Goal: Task Accomplishment & Management: Manage account settings

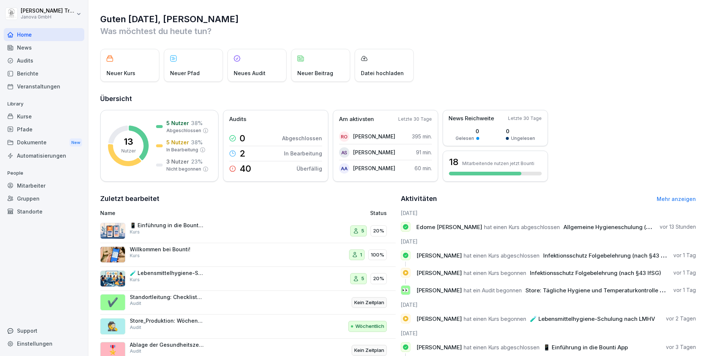
click at [32, 73] on div "Berichte" at bounding box center [44, 73] width 81 height 13
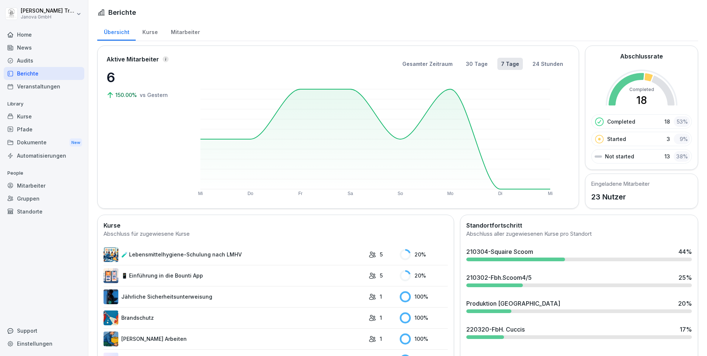
click at [31, 117] on div "Kurse" at bounding box center [44, 116] width 81 height 13
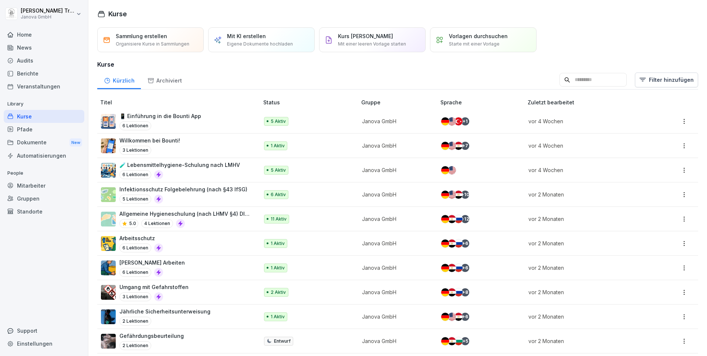
click at [26, 60] on div "Audits" at bounding box center [44, 60] width 81 height 13
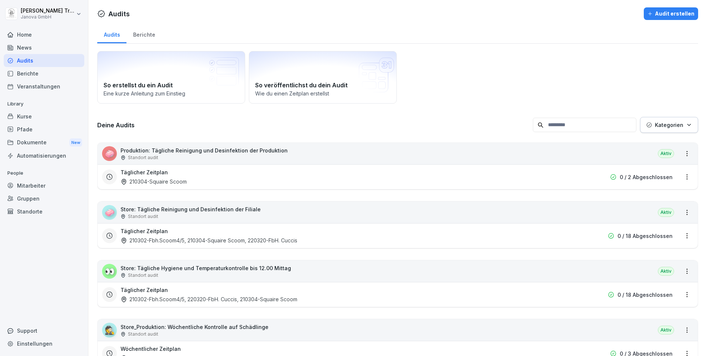
click at [146, 33] on div "Berichte" at bounding box center [144, 33] width 35 height 19
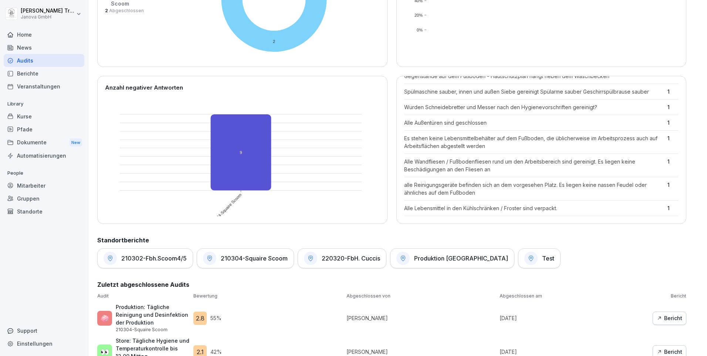
scroll to position [170, 0]
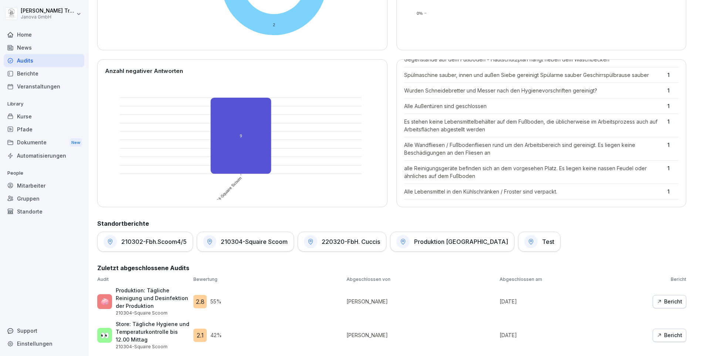
click at [28, 116] on div "Kurse" at bounding box center [44, 116] width 81 height 13
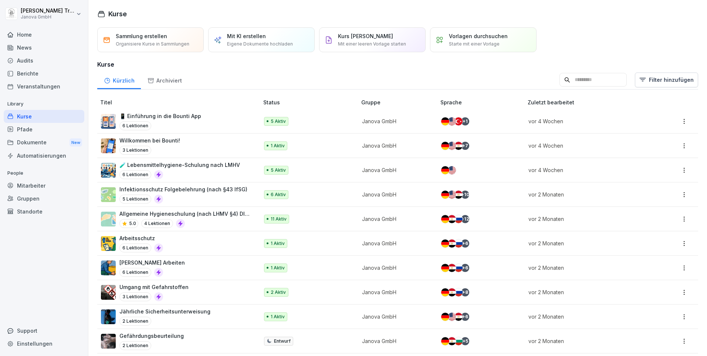
click at [27, 71] on div "Berichte" at bounding box center [44, 73] width 81 height 13
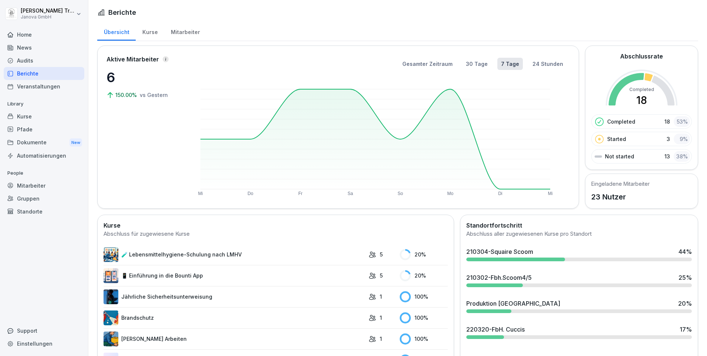
click at [150, 30] on div "Kurse" at bounding box center [150, 31] width 28 height 19
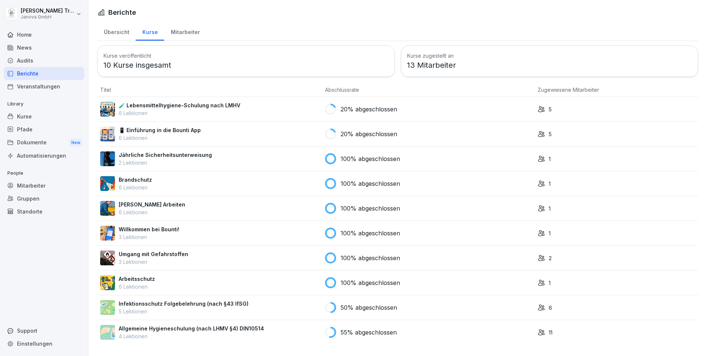
click at [171, 127] on p "📱 Einführung in die Bounti App" at bounding box center [160, 130] width 82 height 8
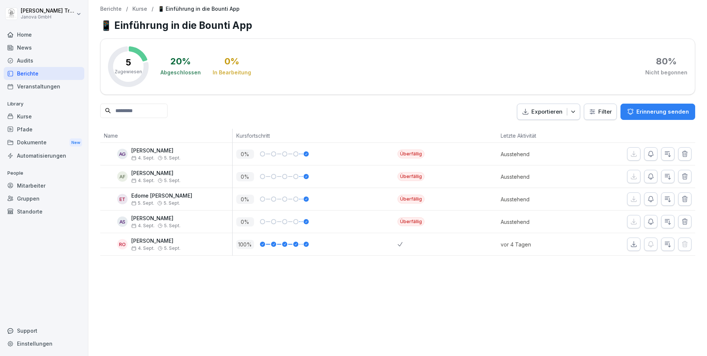
click at [112, 5] on div "Berichte / Kurse / 📱 Einführung in die Bounti App 📱 Einführung in die Bounti Ap…" at bounding box center [397, 131] width 619 height 262
click at [110, 10] on p "Berichte" at bounding box center [110, 9] width 21 height 6
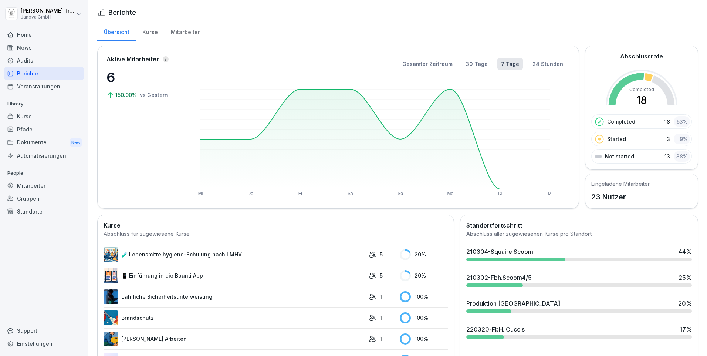
click at [186, 32] on div "Mitarbeiter" at bounding box center [185, 31] width 42 height 19
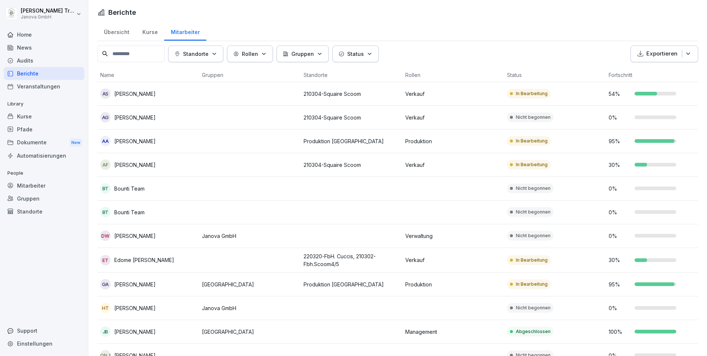
click at [216, 53] on icon "button" at bounding box center [214, 53] width 3 height 1
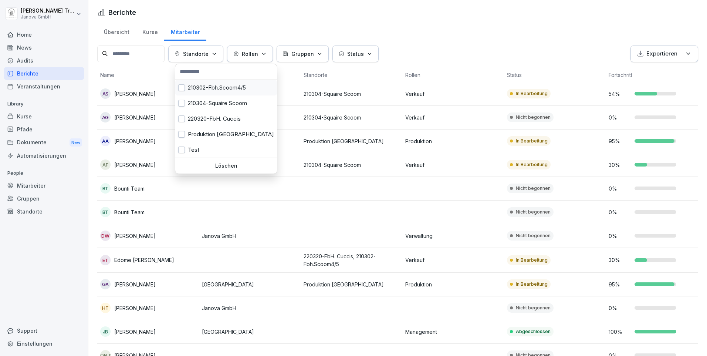
click at [183, 88] on button "button" at bounding box center [181, 87] width 7 height 7
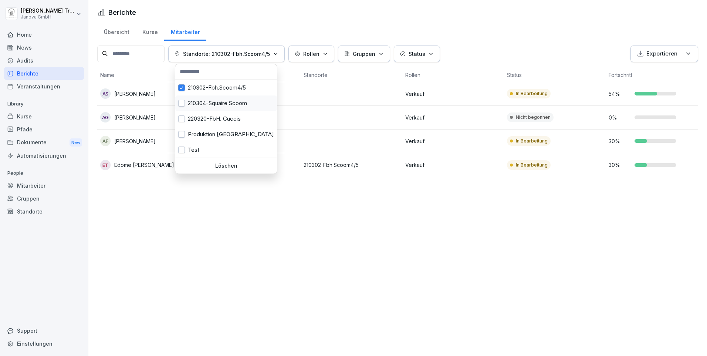
click at [182, 99] on div "210304-Squaire Scoom" at bounding box center [226, 103] width 102 height 16
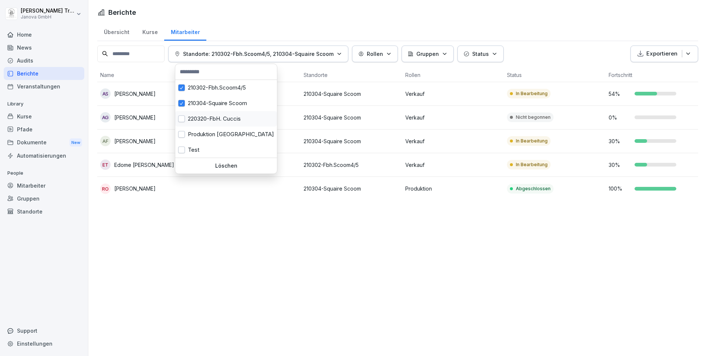
click at [183, 117] on button "button" at bounding box center [181, 118] width 7 height 7
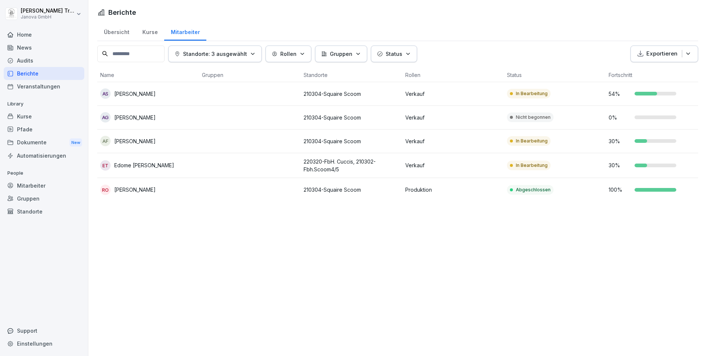
click at [250, 243] on html "[PERSON_NAME] Janova GmbH Home News Audits Berichte Veranstaltungen Library Kur…" at bounding box center [353, 178] width 707 height 356
click at [152, 30] on div "Kurse" at bounding box center [150, 31] width 28 height 19
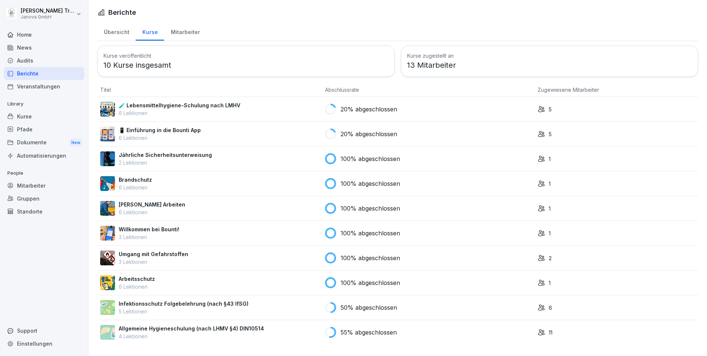
click at [29, 57] on div "Audits" at bounding box center [44, 60] width 81 height 13
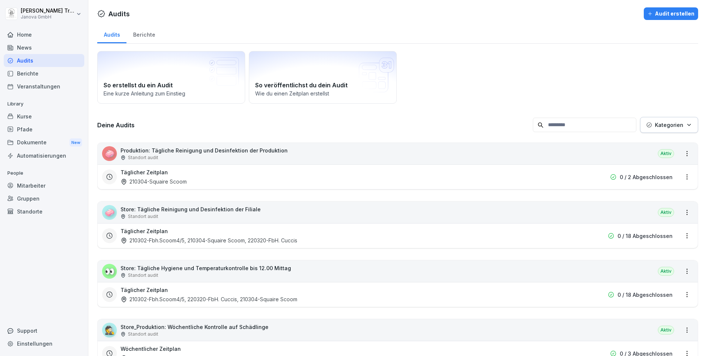
click at [140, 33] on div "Berichte" at bounding box center [144, 33] width 35 height 19
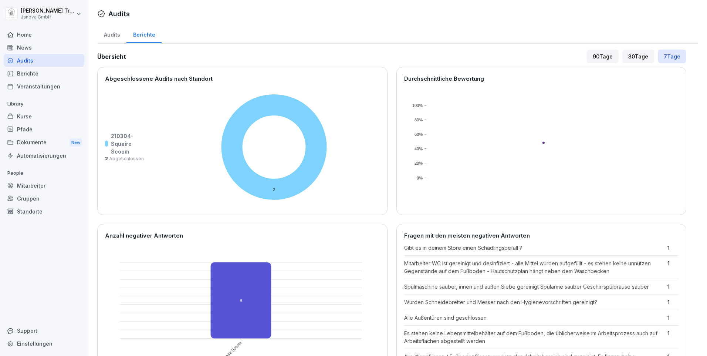
click at [633, 54] on div "30 Tage" at bounding box center [639, 57] width 32 height 14
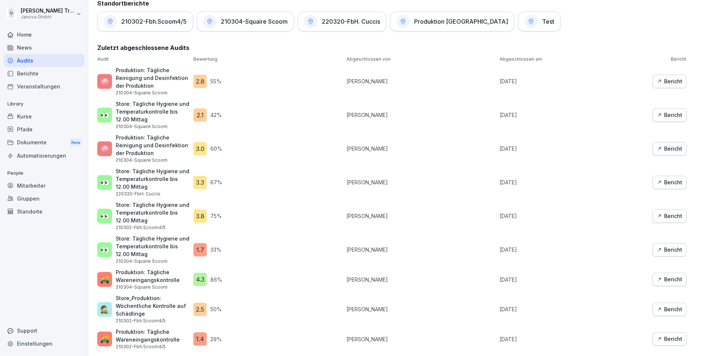
scroll to position [131, 0]
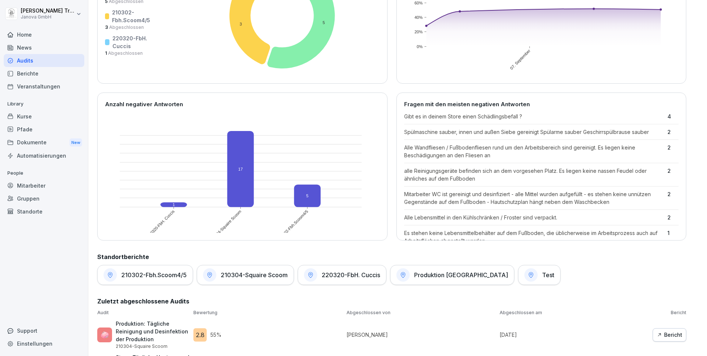
click at [457, 275] on h1 "Produktion [GEOGRAPHIC_DATA]" at bounding box center [461, 274] width 94 height 7
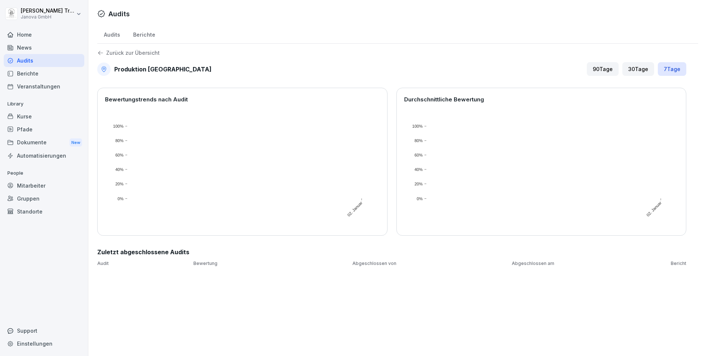
click at [145, 33] on div "Berichte" at bounding box center [144, 33] width 35 height 19
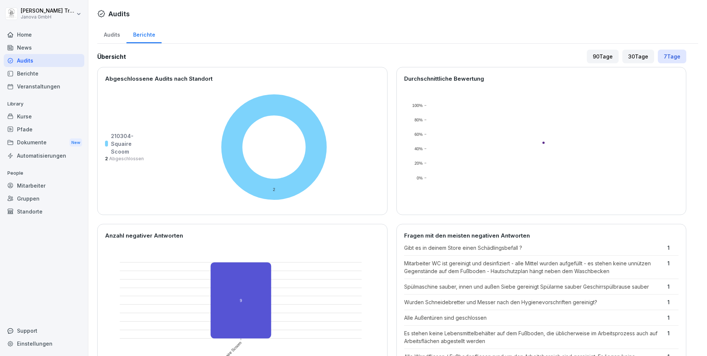
click at [114, 35] on div "Audits" at bounding box center [111, 33] width 29 height 19
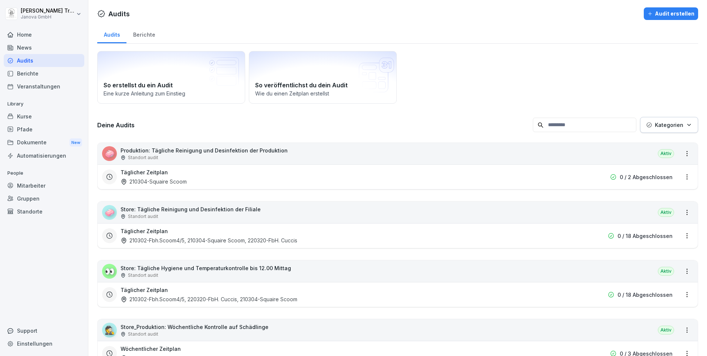
click at [25, 71] on div "Berichte" at bounding box center [44, 73] width 81 height 13
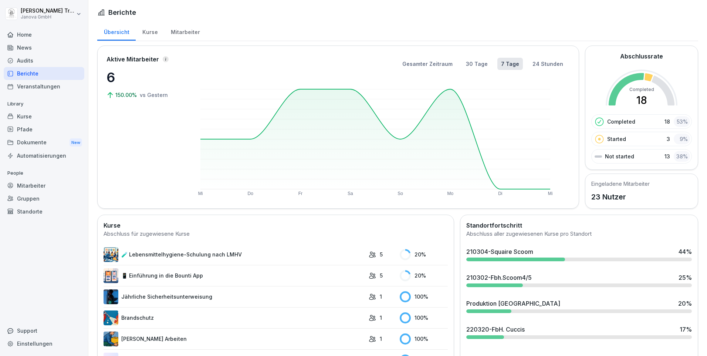
click at [148, 35] on div "Kurse" at bounding box center [150, 31] width 28 height 19
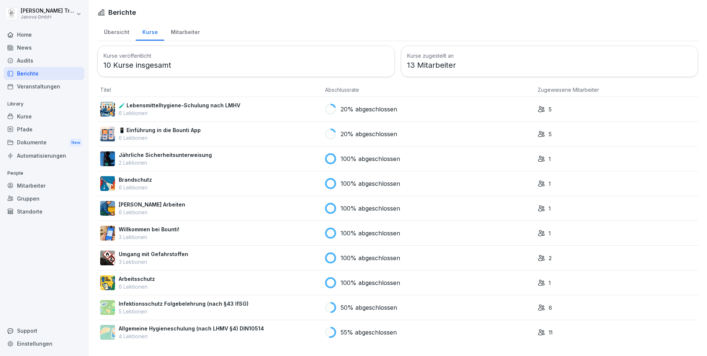
click at [28, 61] on div "Audits" at bounding box center [44, 60] width 81 height 13
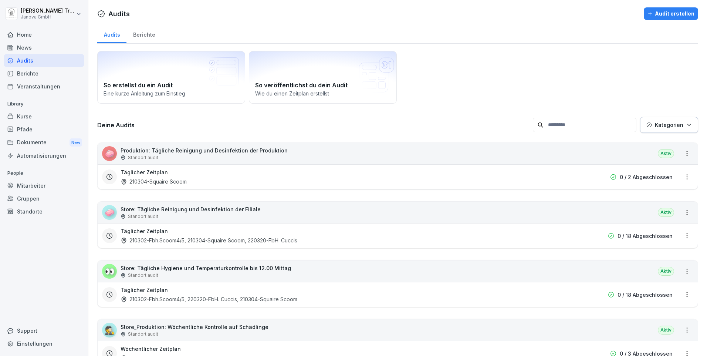
click at [25, 74] on div "Berichte" at bounding box center [44, 73] width 81 height 13
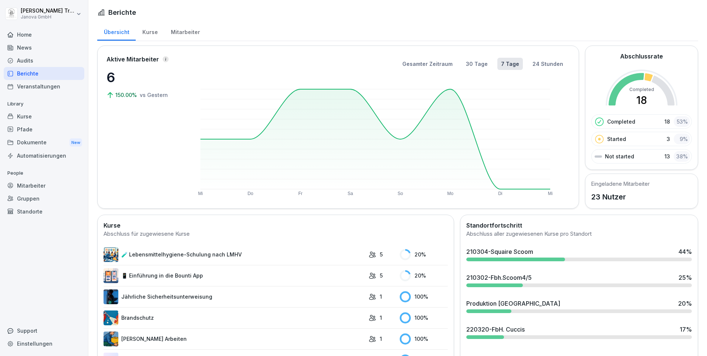
click at [153, 30] on div "Kurse" at bounding box center [150, 31] width 28 height 19
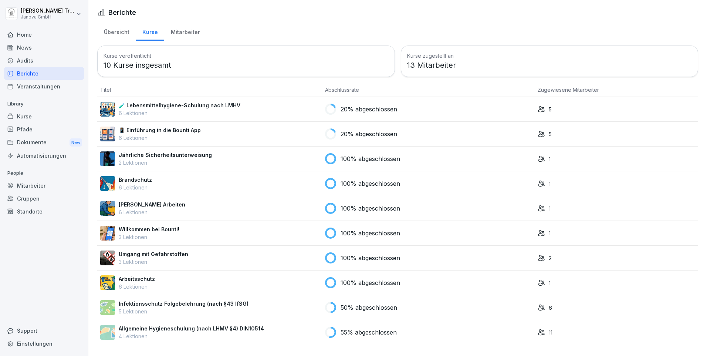
click at [184, 33] on div "Mitarbeiter" at bounding box center [185, 31] width 42 height 19
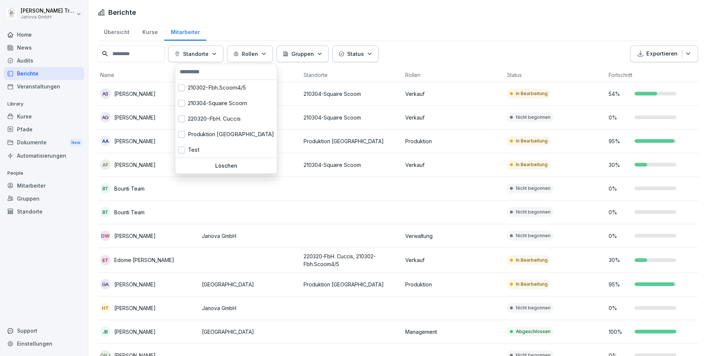
click at [217, 54] on icon "button" at bounding box center [215, 54] width 6 height 6
click at [184, 88] on button "button" at bounding box center [181, 87] width 7 height 7
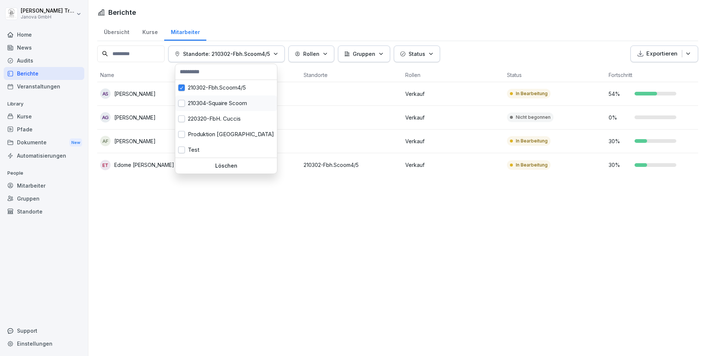
drag, startPoint x: 183, startPoint y: 100, endPoint x: 188, endPoint y: 107, distance: 8.3
click at [183, 101] on button "button" at bounding box center [181, 103] width 7 height 7
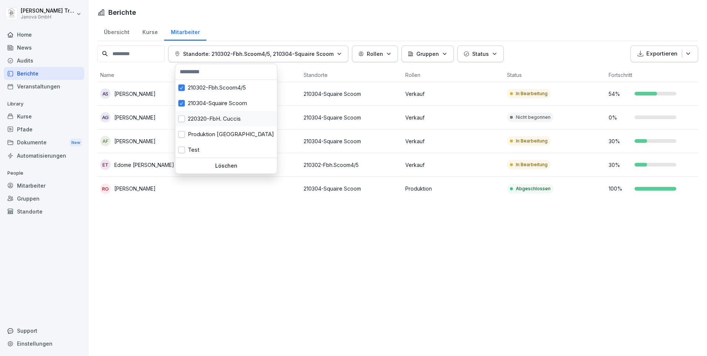
click at [180, 120] on button "button" at bounding box center [181, 118] width 7 height 7
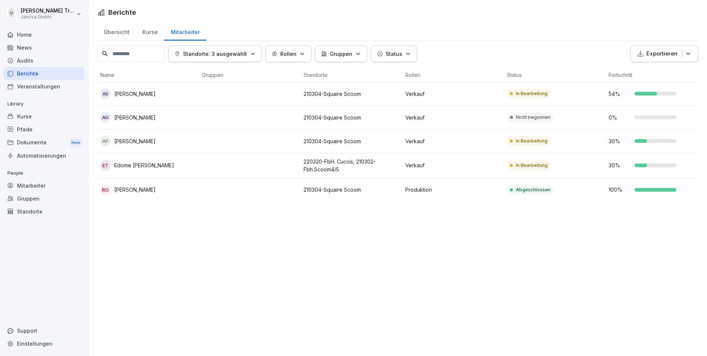
click at [283, 240] on html "[PERSON_NAME] Janova GmbH Home News Audits Berichte Veranstaltungen Library Kur…" at bounding box center [353, 178] width 707 height 356
click at [360, 55] on icon "button" at bounding box center [359, 54] width 6 height 6
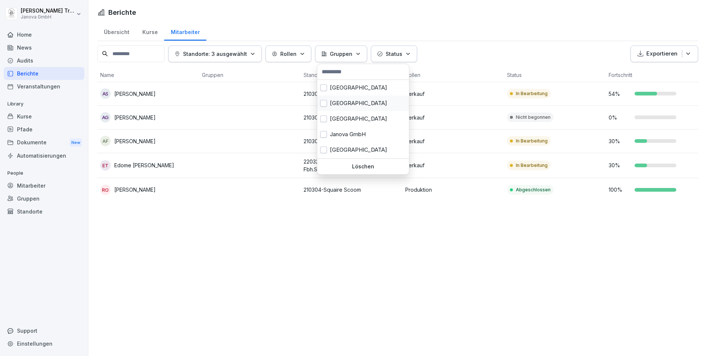
click at [324, 104] on button "button" at bounding box center [323, 103] width 7 height 7
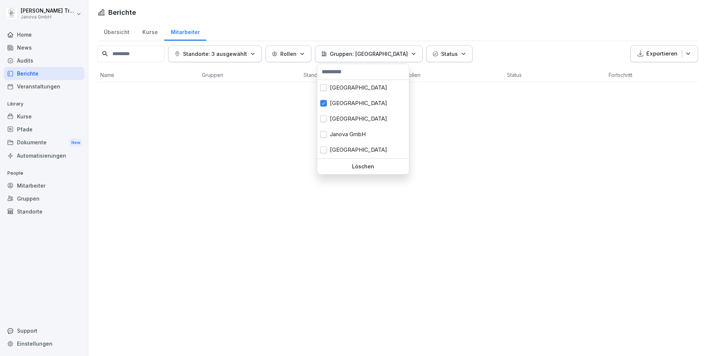
click at [364, 165] on p "Löschen" at bounding box center [363, 166] width 86 height 7
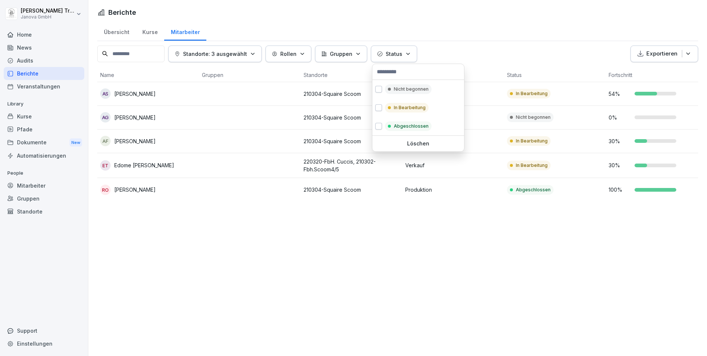
click at [411, 53] on icon "button" at bounding box center [408, 54] width 6 height 6
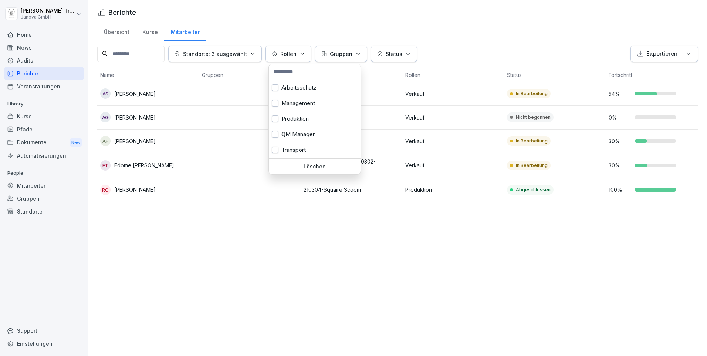
click at [305, 53] on icon "button" at bounding box center [303, 54] width 6 height 6
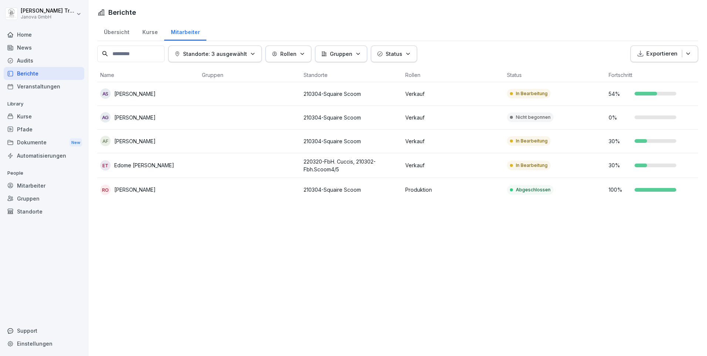
click at [305, 53] on icon "button" at bounding box center [303, 54] width 6 height 6
